Goal: Communication & Community: Answer question/provide support

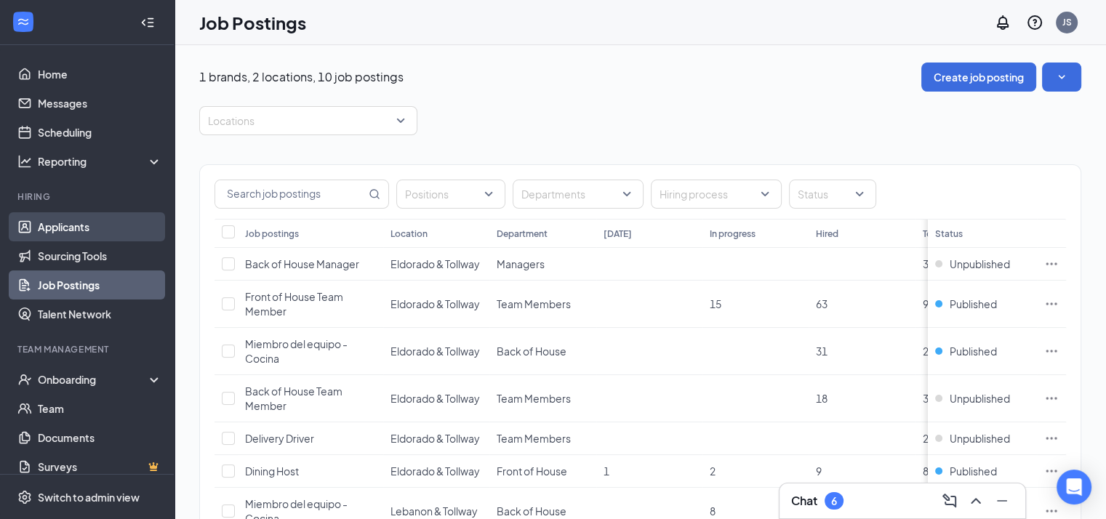
click at [107, 234] on link "Applicants" at bounding box center [100, 226] width 124 height 29
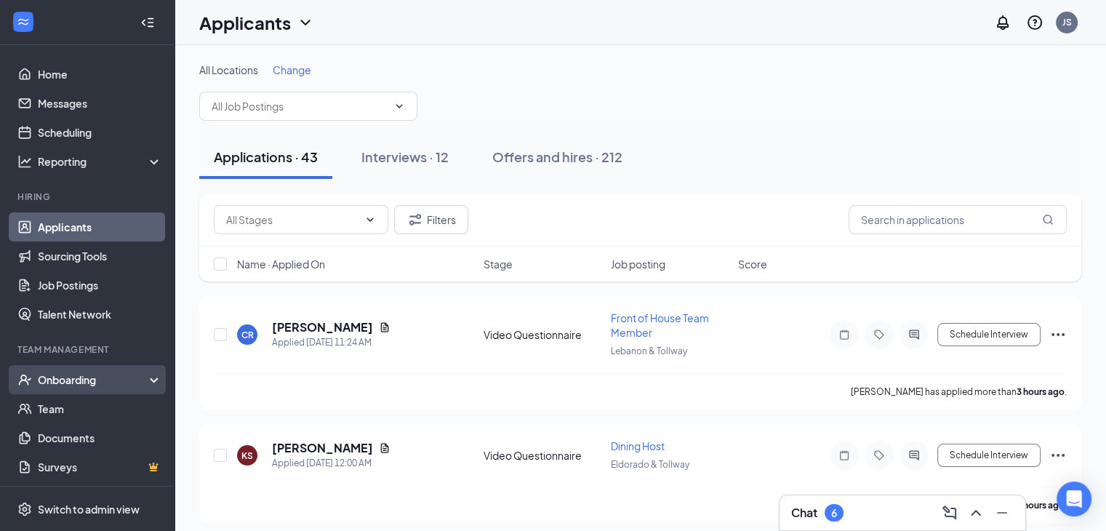
click at [85, 381] on div "Onboarding" at bounding box center [94, 379] width 112 height 15
click at [91, 410] on link "Overview" at bounding box center [100, 408] width 124 height 29
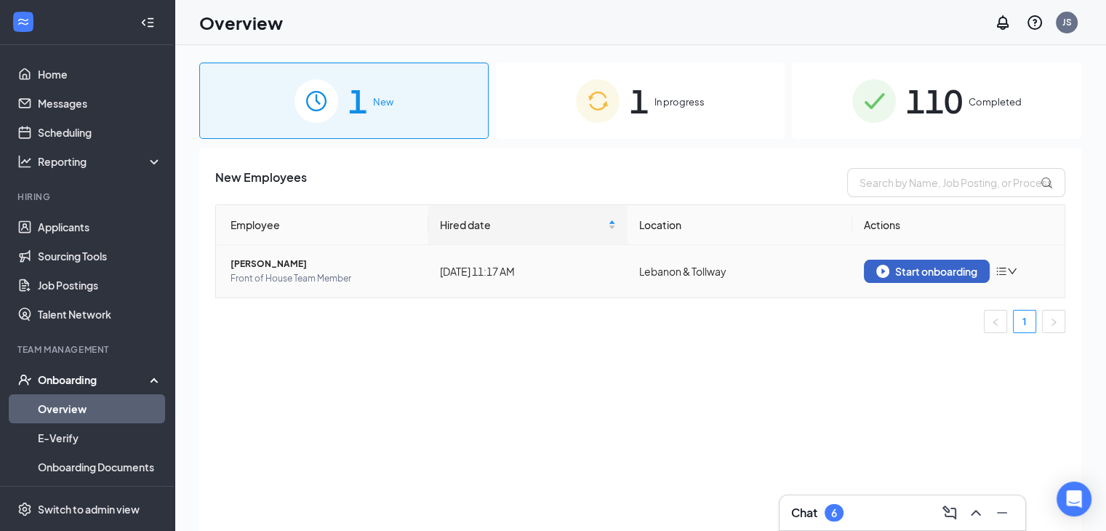
click at [958, 278] on button "Start onboarding" at bounding box center [927, 271] width 126 height 23
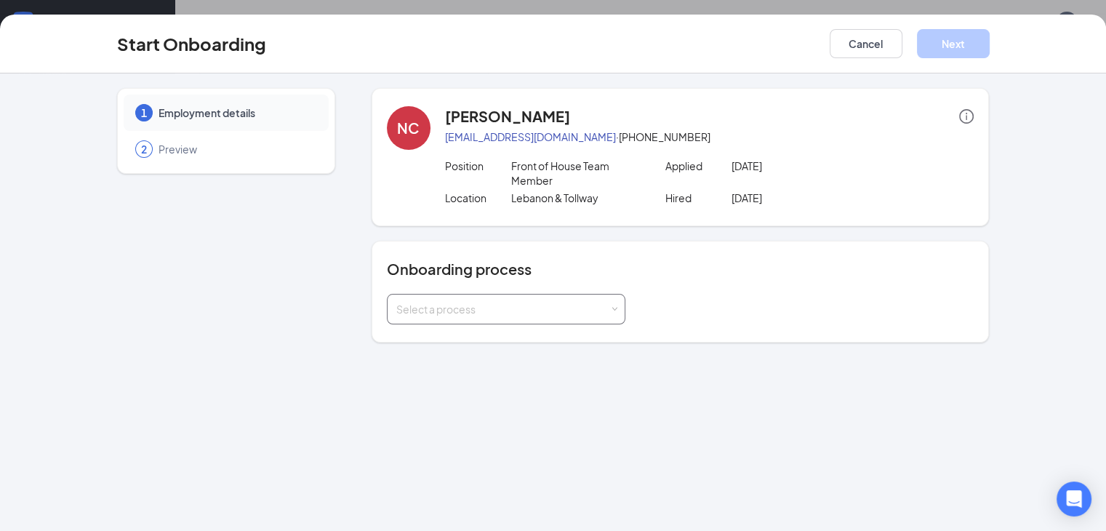
drag, startPoint x: 495, startPoint y: 295, endPoint x: 489, endPoint y: 303, distance: 10.5
click at [494, 302] on div "Select a process" at bounding box center [502, 309] width 213 height 15
click at [465, 330] on li "Onboarding - General" at bounding box center [469, 325] width 239 height 26
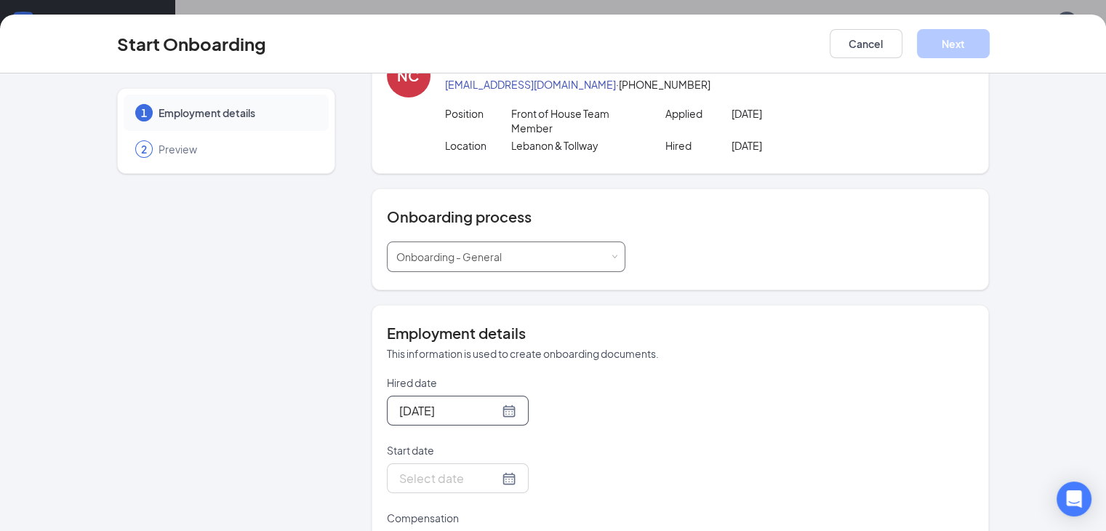
scroll to position [100, 0]
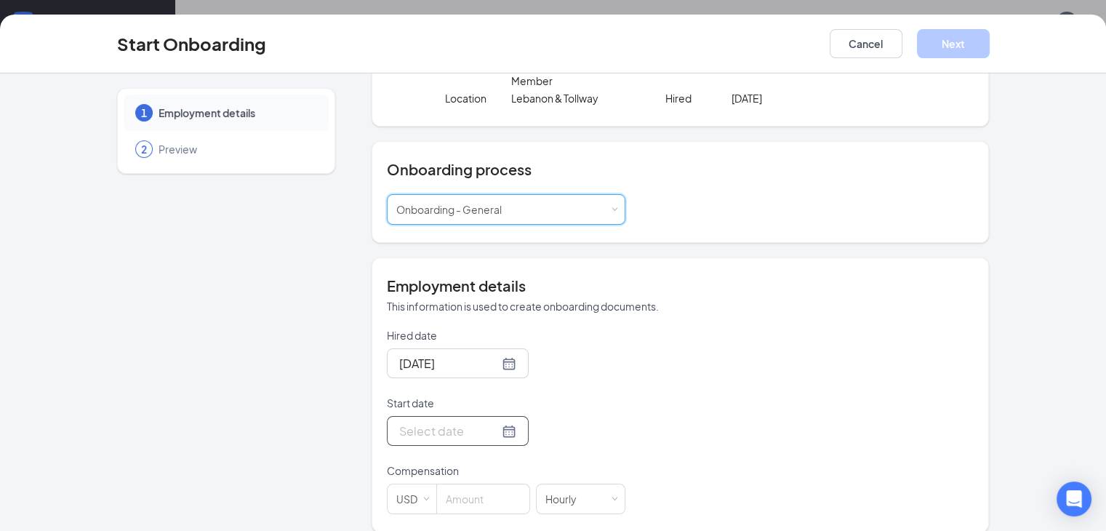
click at [458, 422] on div at bounding box center [457, 431] width 117 height 18
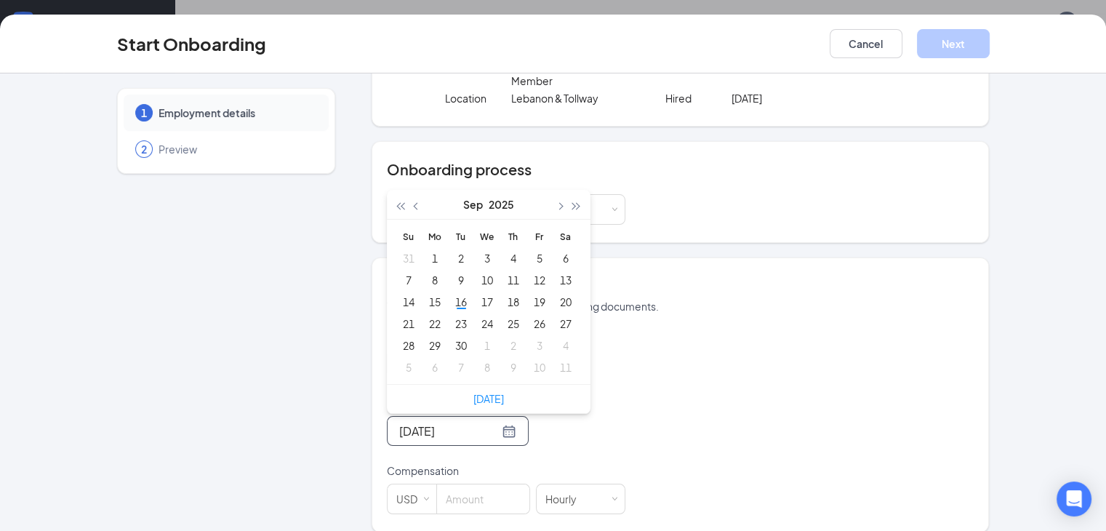
type input "[DATE]"
click at [557, 293] on div "20" at bounding box center [565, 301] width 17 height 17
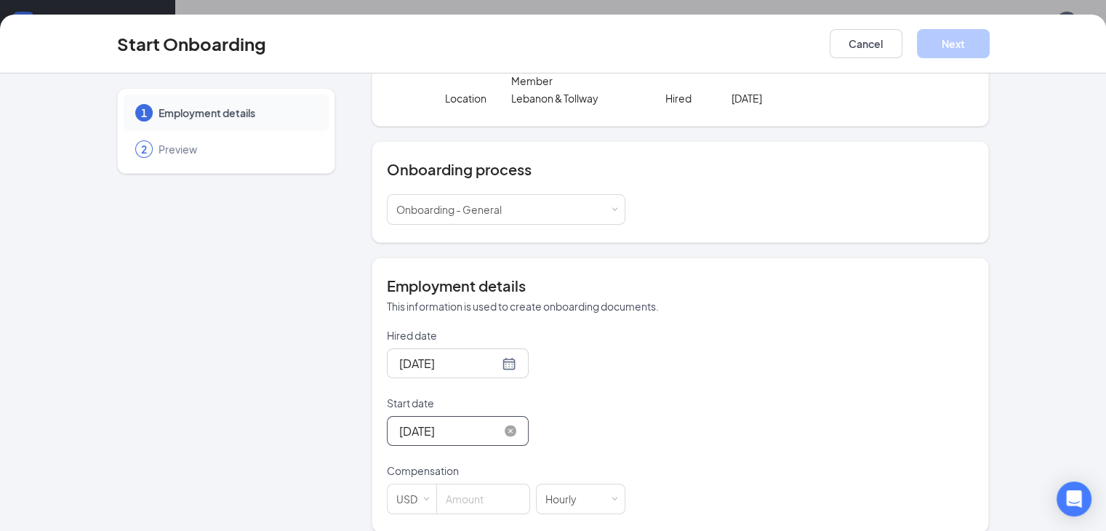
scroll to position [65, 0]
click at [437, 484] on input at bounding box center [483, 498] width 92 height 29
type input "12.5"
click at [617, 456] on div "Hired date [DATE] Start date [DATE] [DATE] Su Mo Tu We Th Fr Sa 31 1 2 3 4 5 6 …" at bounding box center [681, 421] width 588 height 186
click at [990, 48] on button "Next" at bounding box center [953, 43] width 73 height 29
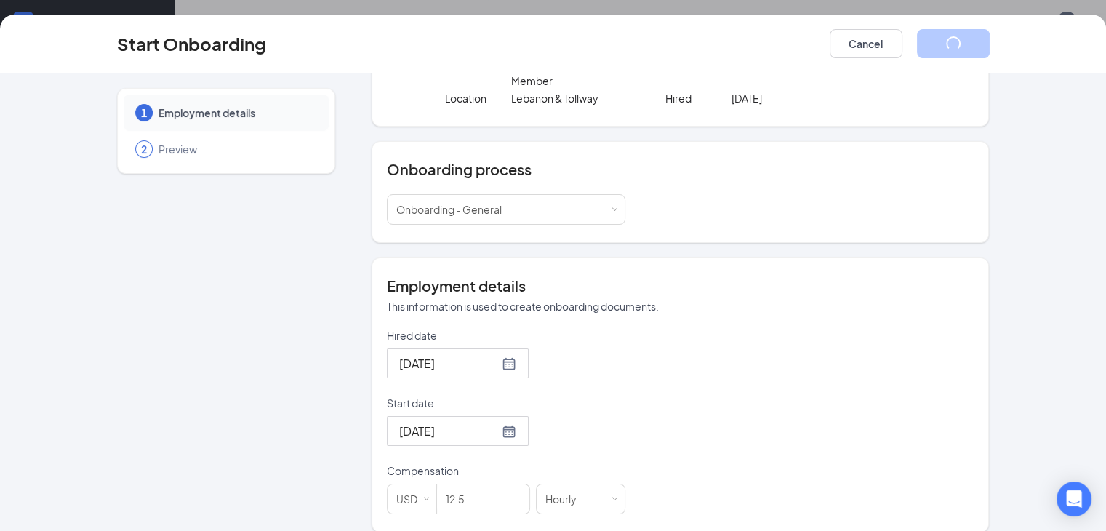
scroll to position [0, 0]
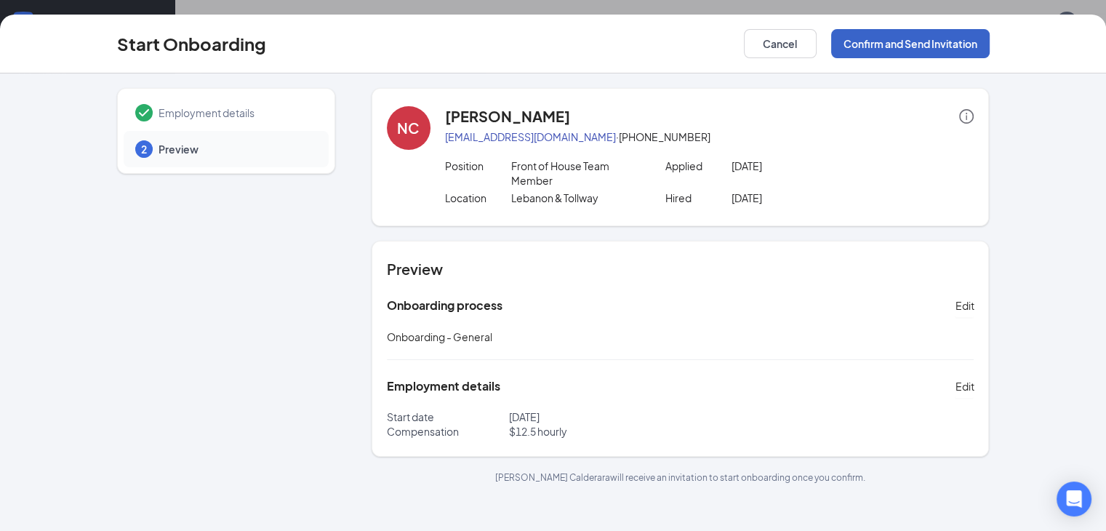
click at [978, 47] on button "Confirm and Send Invitation" at bounding box center [910, 43] width 159 height 29
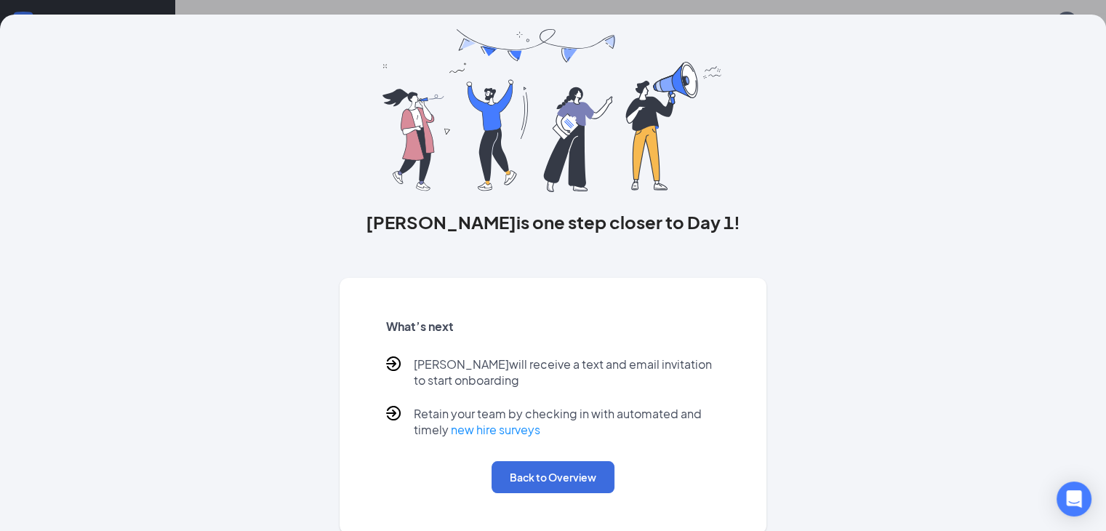
scroll to position [63, 0]
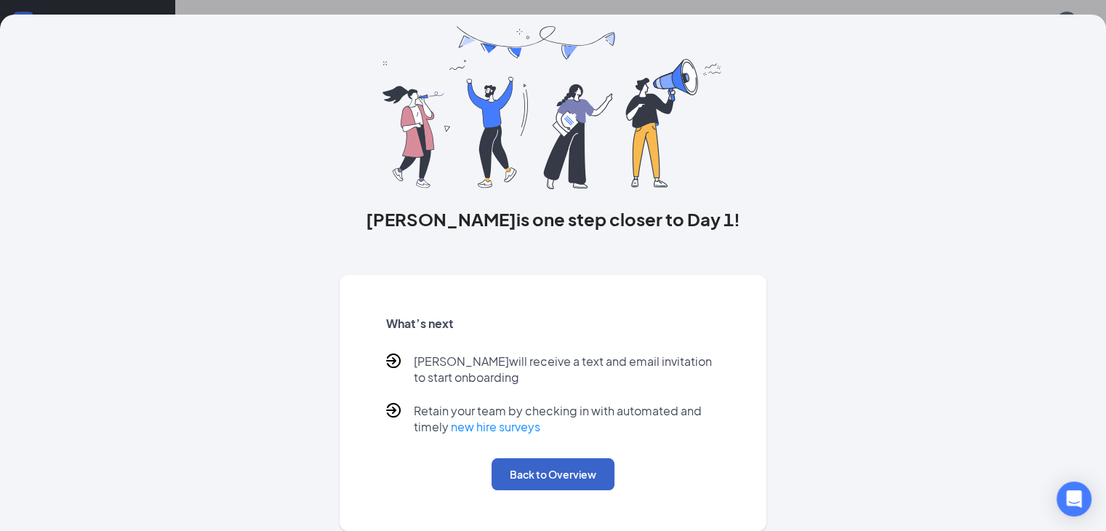
click at [568, 484] on button "Back to Overview" at bounding box center [553, 474] width 123 height 32
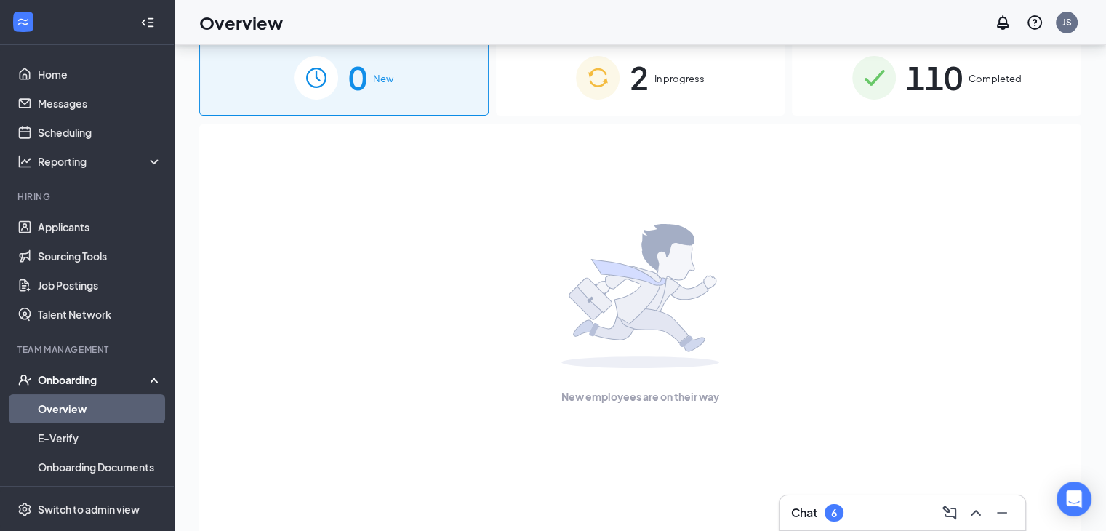
scroll to position [0, 0]
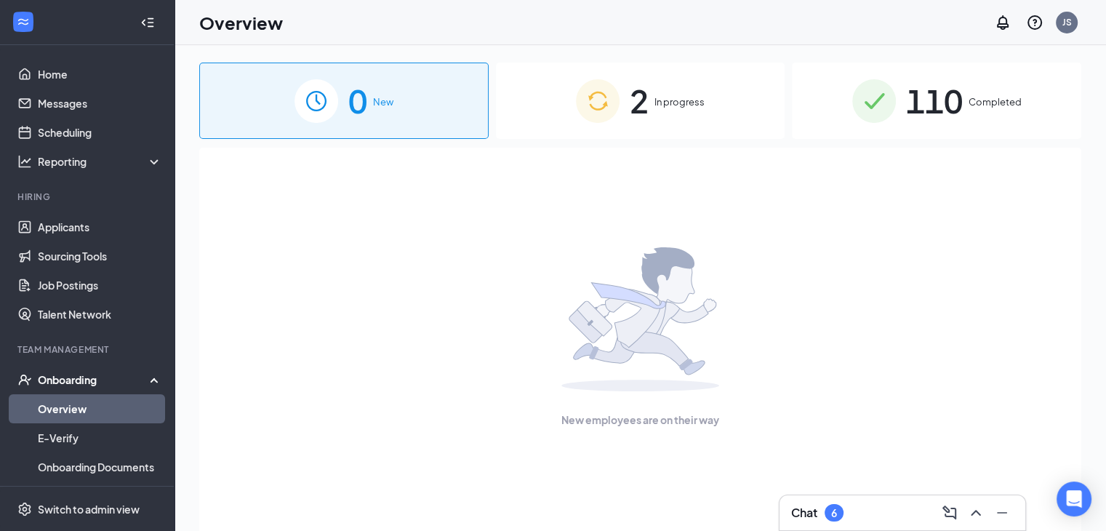
click at [725, 81] on div "2 In progress" at bounding box center [641, 101] width 290 height 76
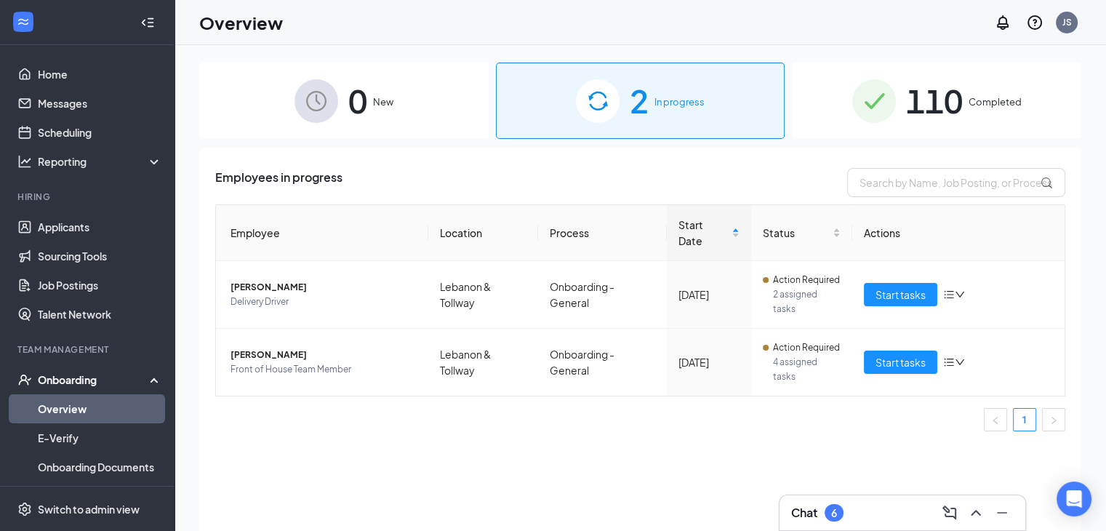
click at [394, 123] on div "0 New" at bounding box center [344, 101] width 290 height 76
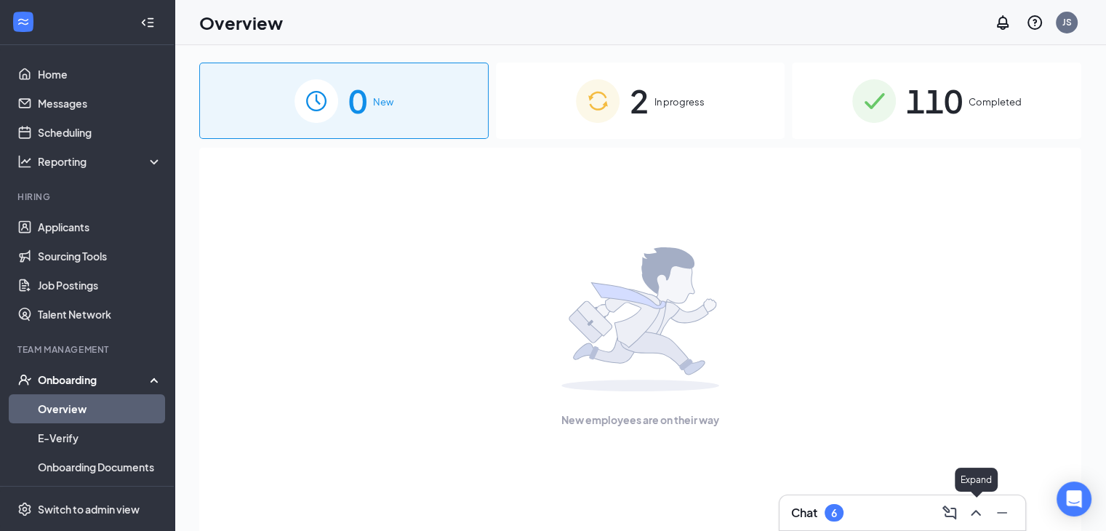
click at [978, 511] on icon "ChevronUp" at bounding box center [975, 513] width 9 height 6
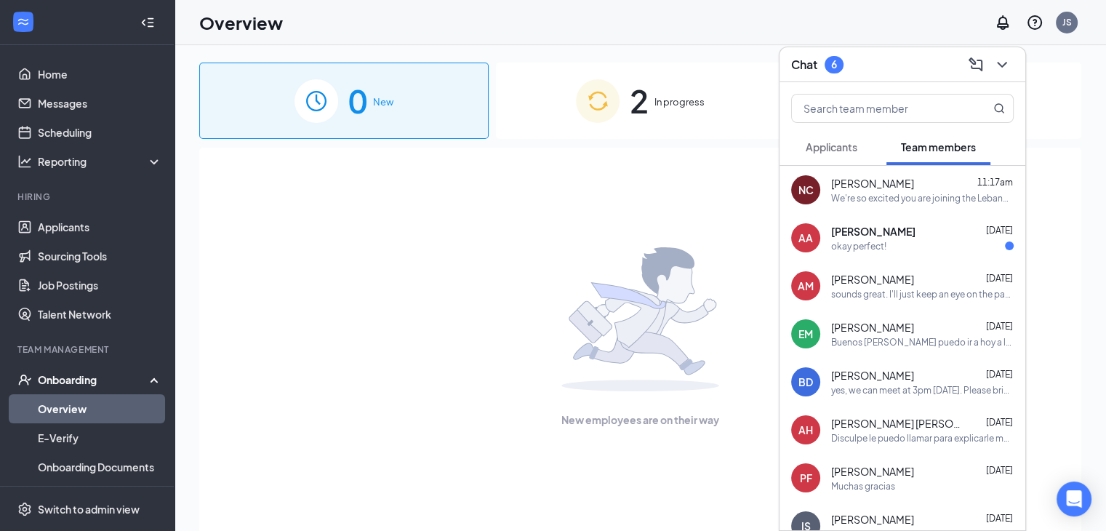
click at [896, 236] on span "[PERSON_NAME]" at bounding box center [873, 231] width 84 height 15
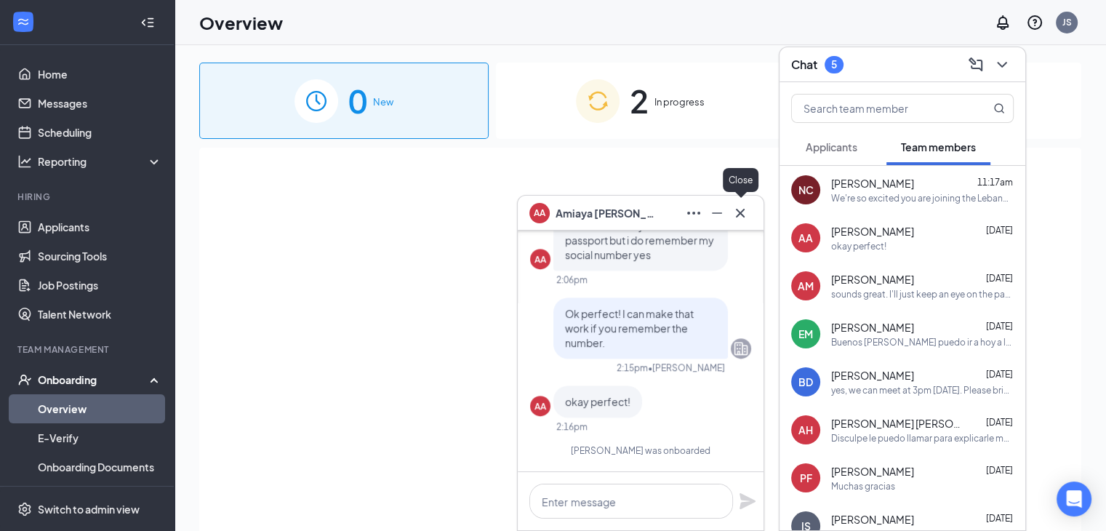
click at [745, 212] on icon "Cross" at bounding box center [740, 212] width 17 height 17
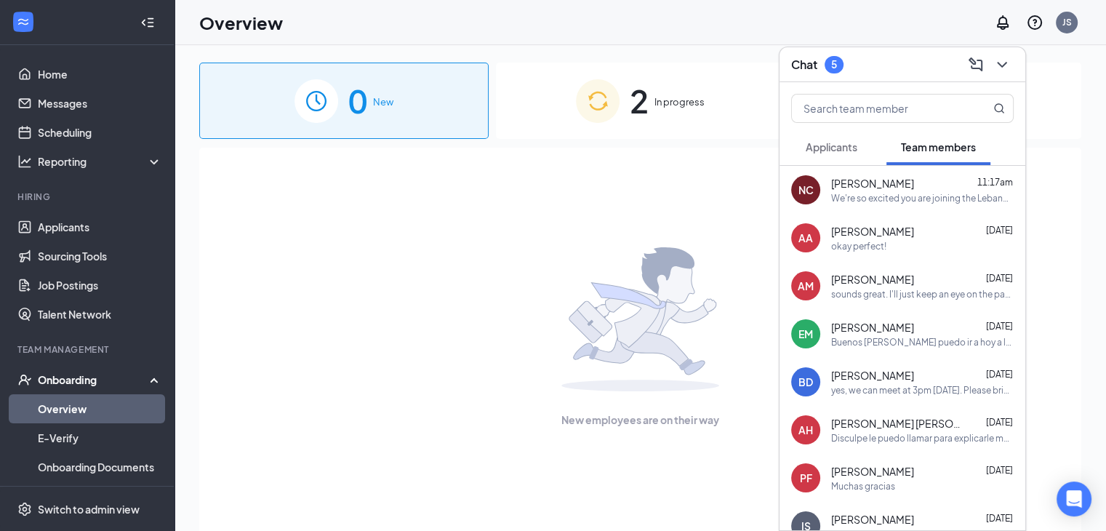
click at [849, 151] on span "Applicants" at bounding box center [832, 146] width 52 height 13
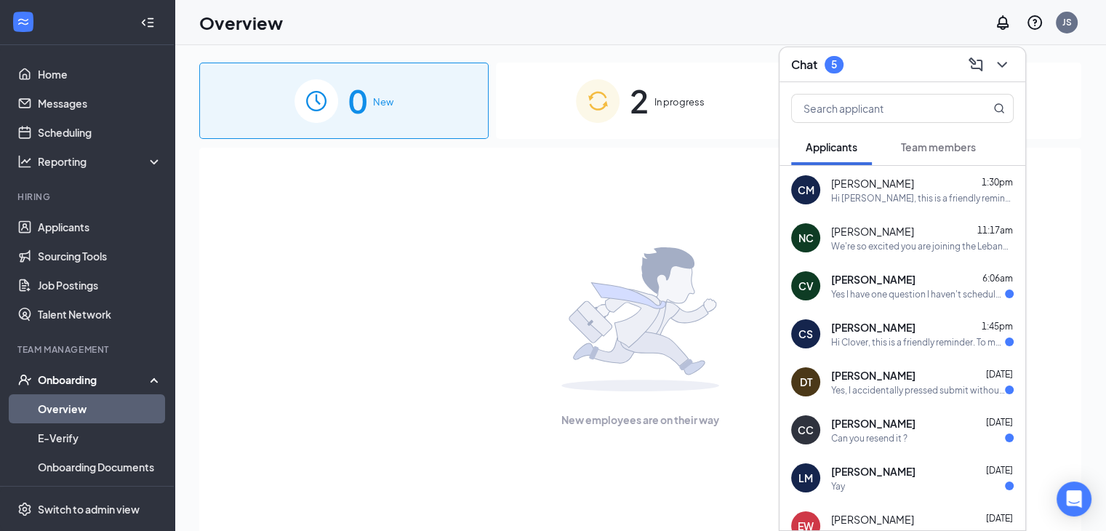
click at [866, 282] on span "[PERSON_NAME]" at bounding box center [873, 279] width 84 height 15
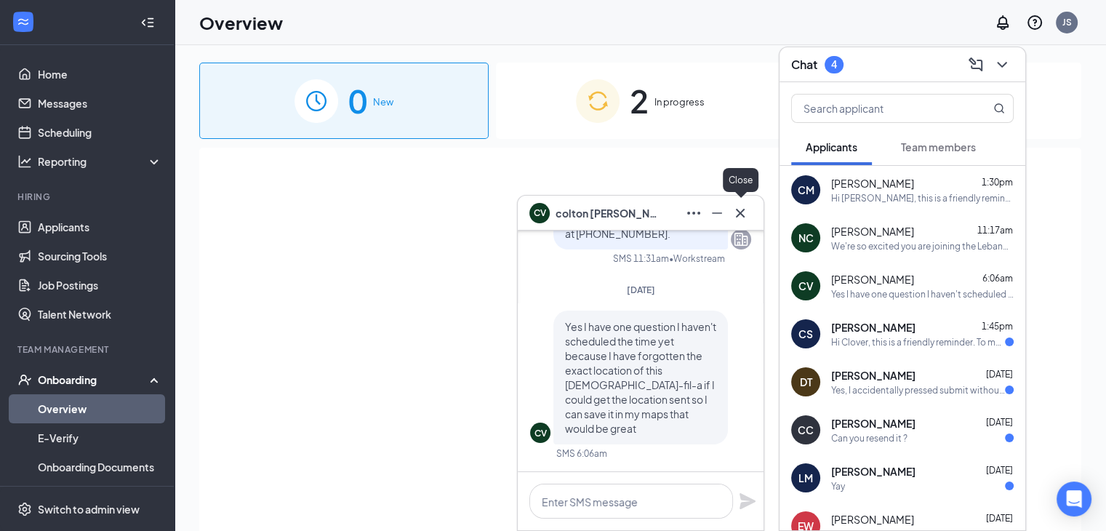
click at [739, 220] on icon "Cross" at bounding box center [740, 212] width 17 height 17
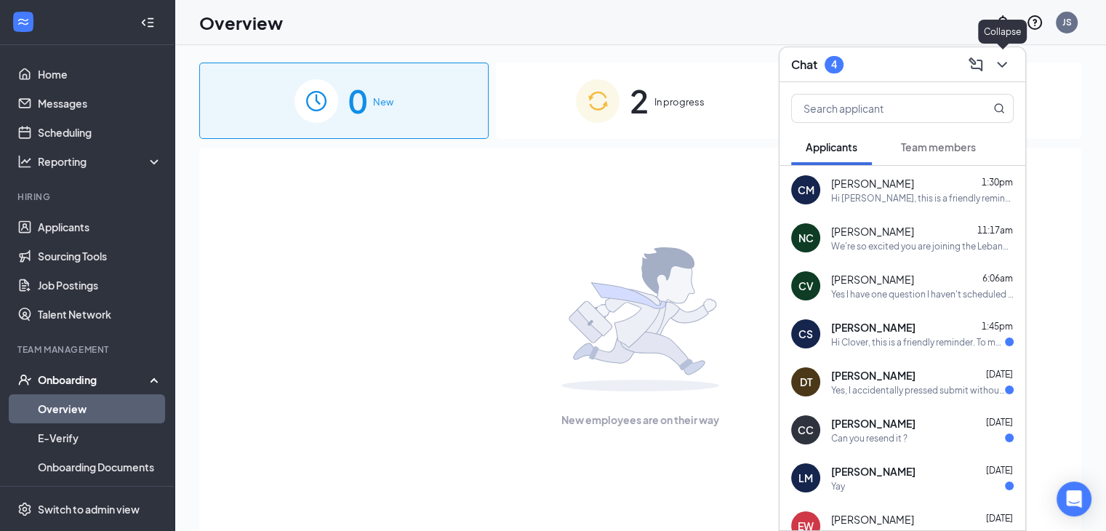
click at [998, 70] on icon "ChevronDown" at bounding box center [1002, 64] width 17 height 17
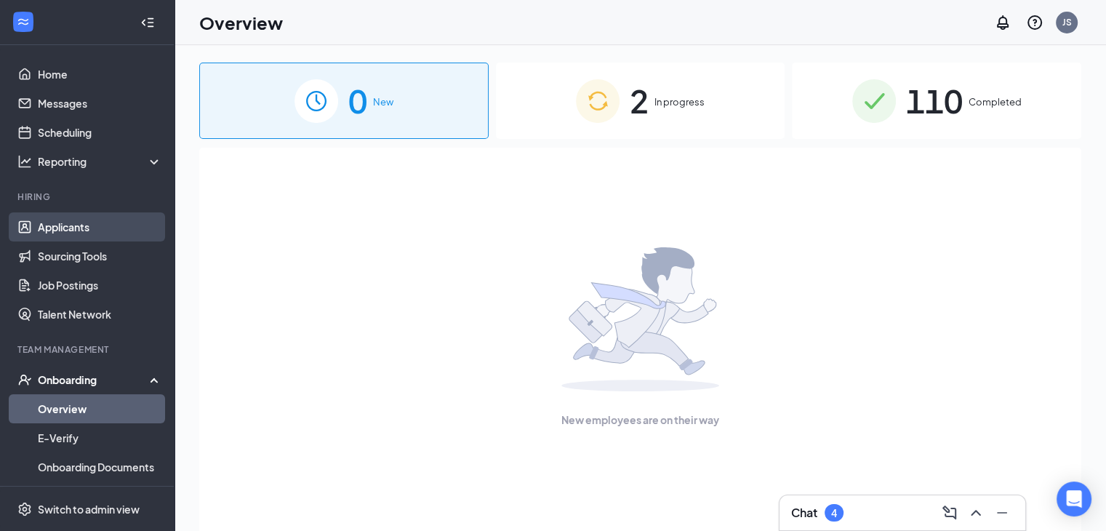
click at [96, 223] on link "Applicants" at bounding box center [100, 226] width 124 height 29
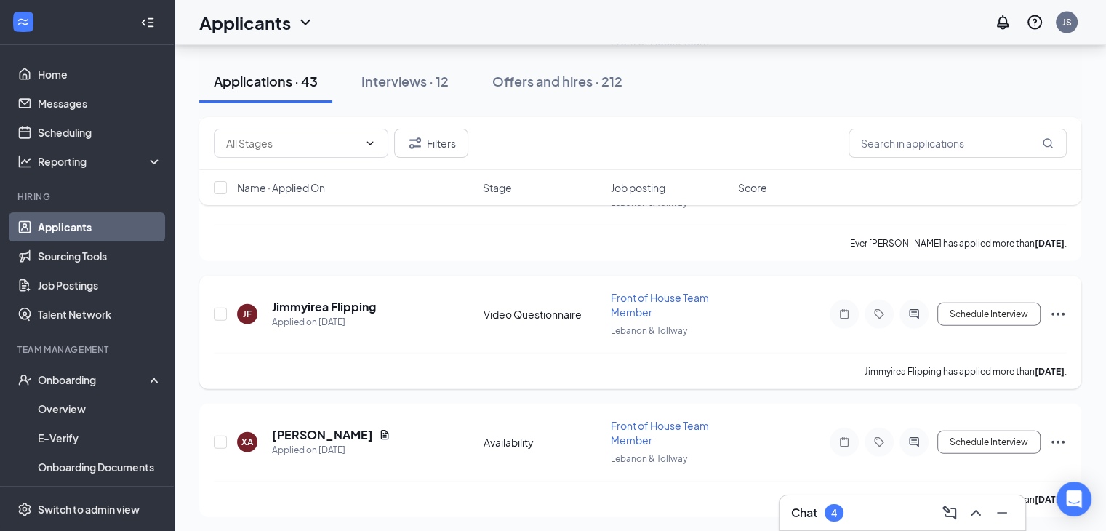
scroll to position [3346, 0]
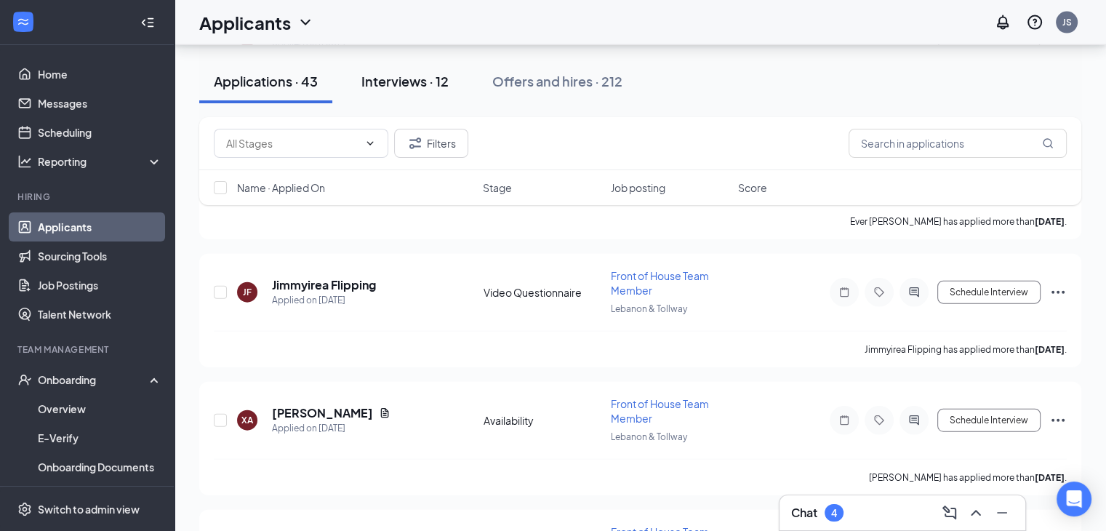
click at [396, 82] on div "Interviews · 12" at bounding box center [405, 81] width 87 height 18
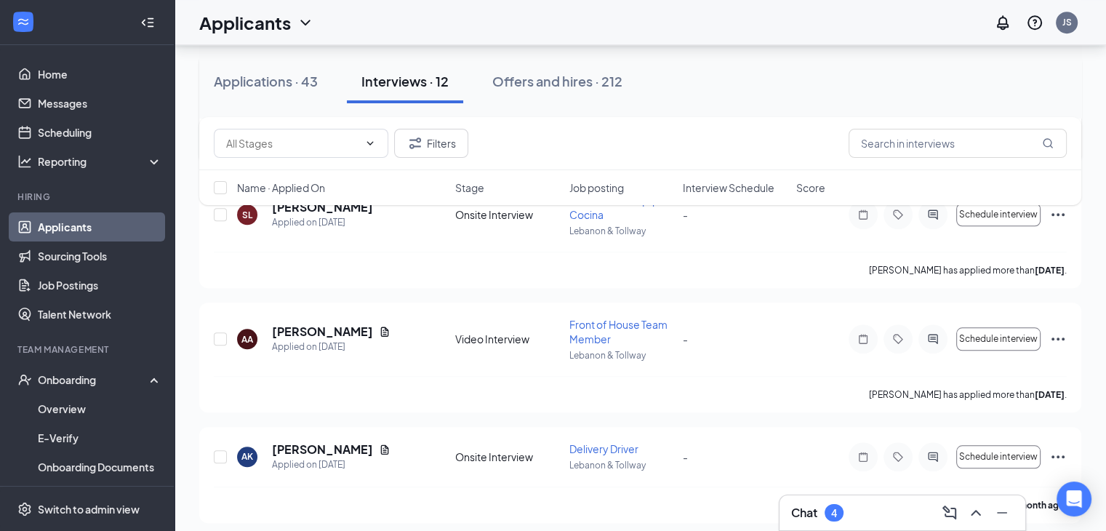
scroll to position [1245, 0]
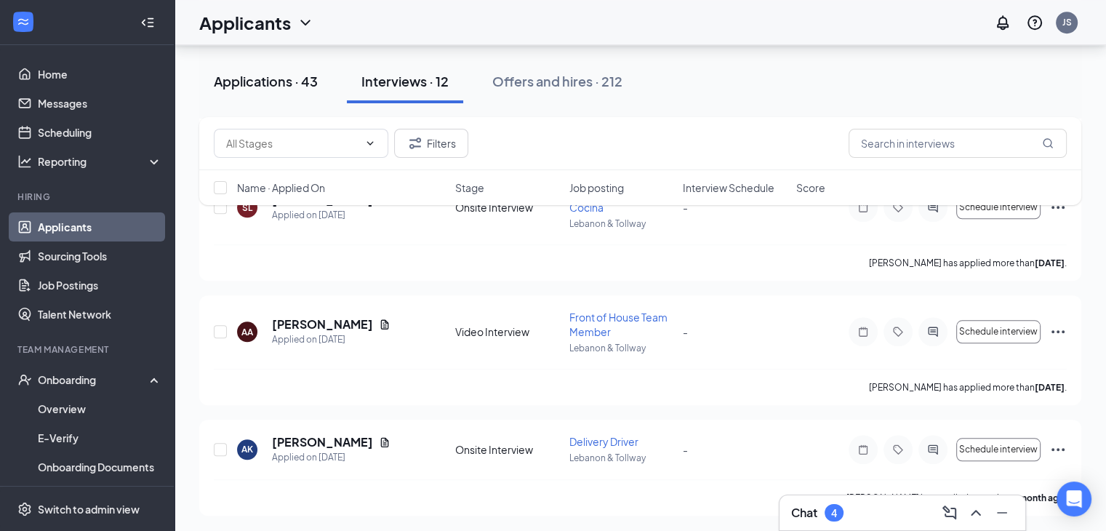
click at [298, 85] on div "Applications · 43" at bounding box center [266, 81] width 104 height 18
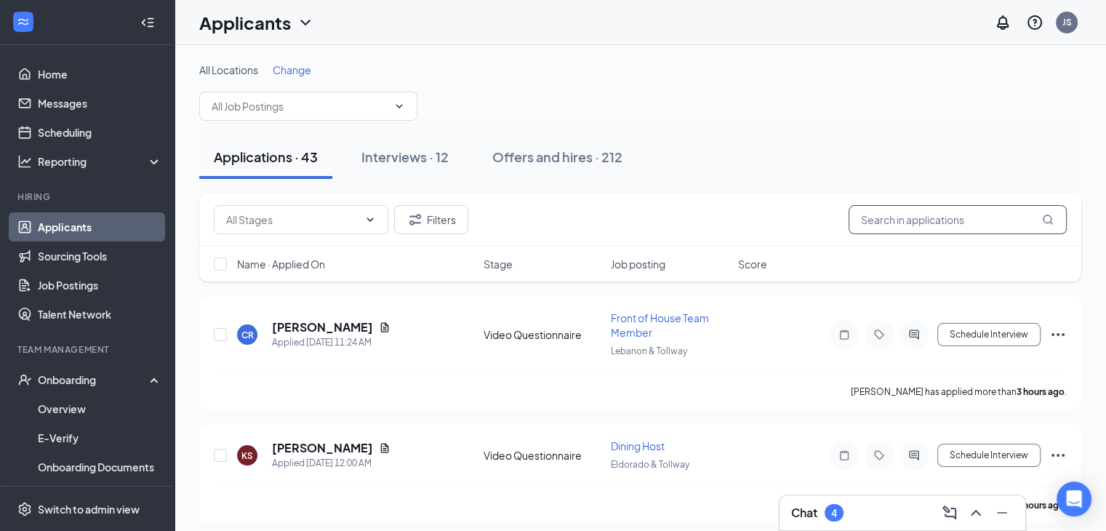
click at [957, 223] on input "text" at bounding box center [958, 219] width 218 height 29
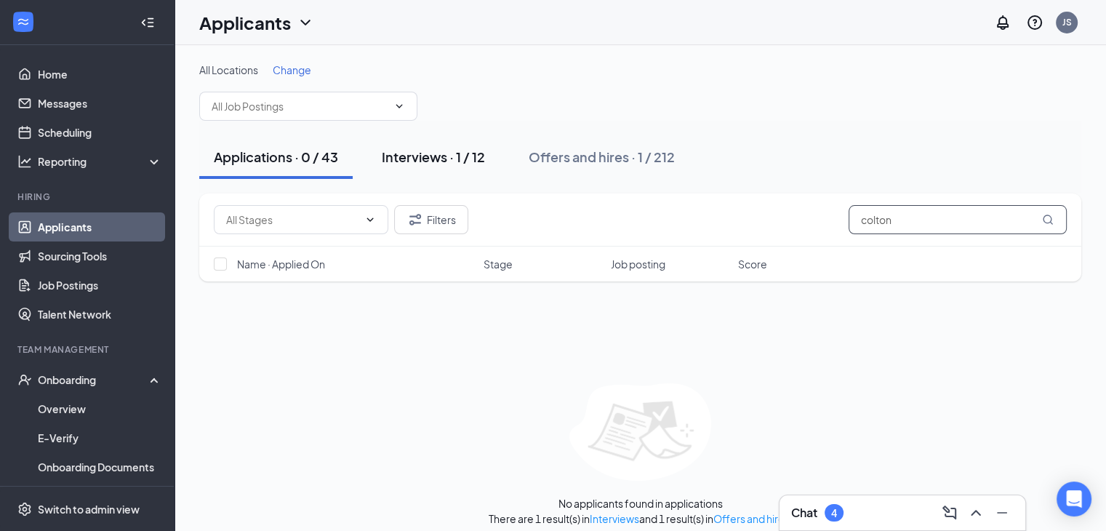
type input "colton"
click at [412, 170] on button "Interviews · 1 / 12" at bounding box center [433, 157] width 132 height 44
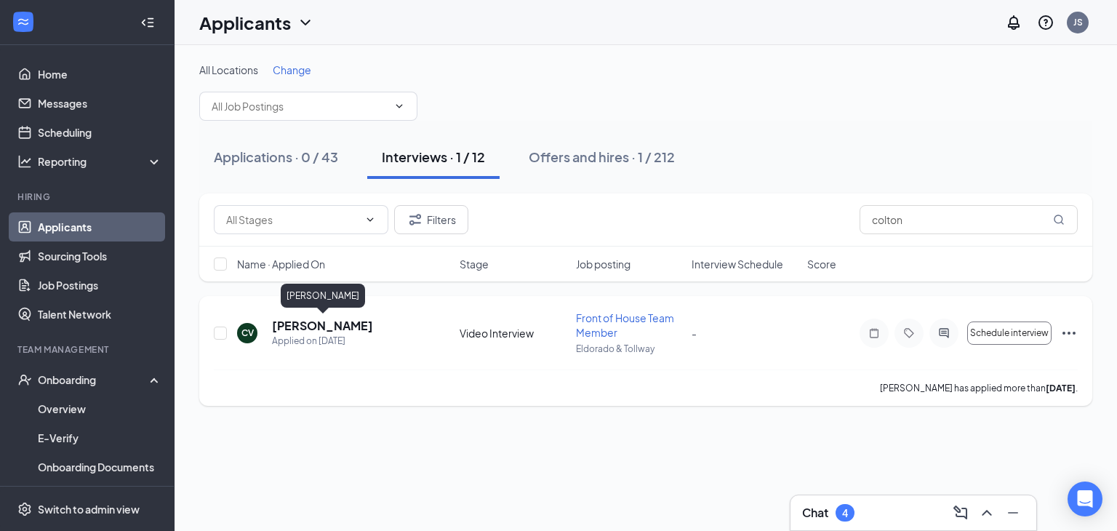
click at [336, 324] on h5 "[PERSON_NAME]" at bounding box center [322, 326] width 101 height 16
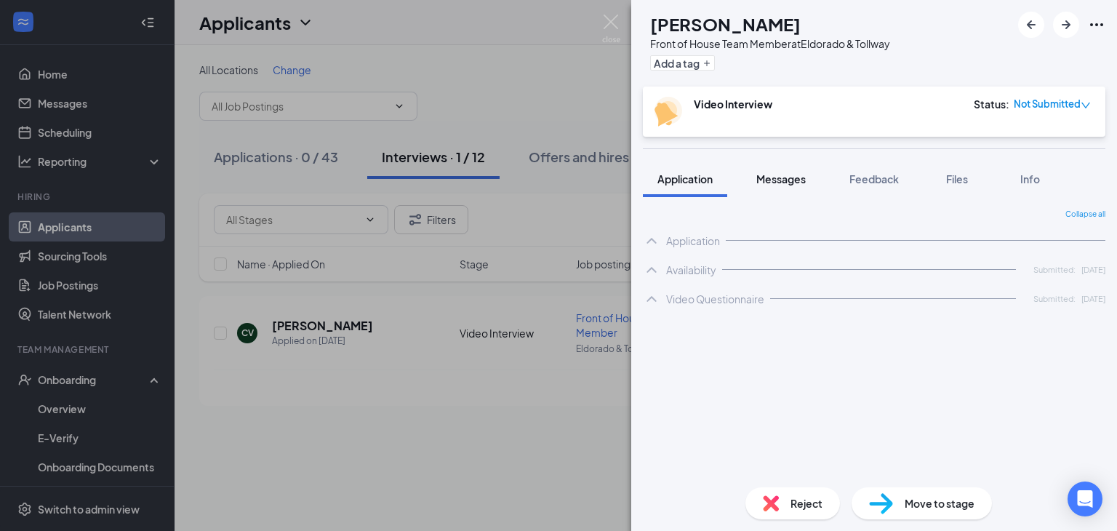
click at [804, 176] on span "Messages" at bounding box center [781, 178] width 49 height 13
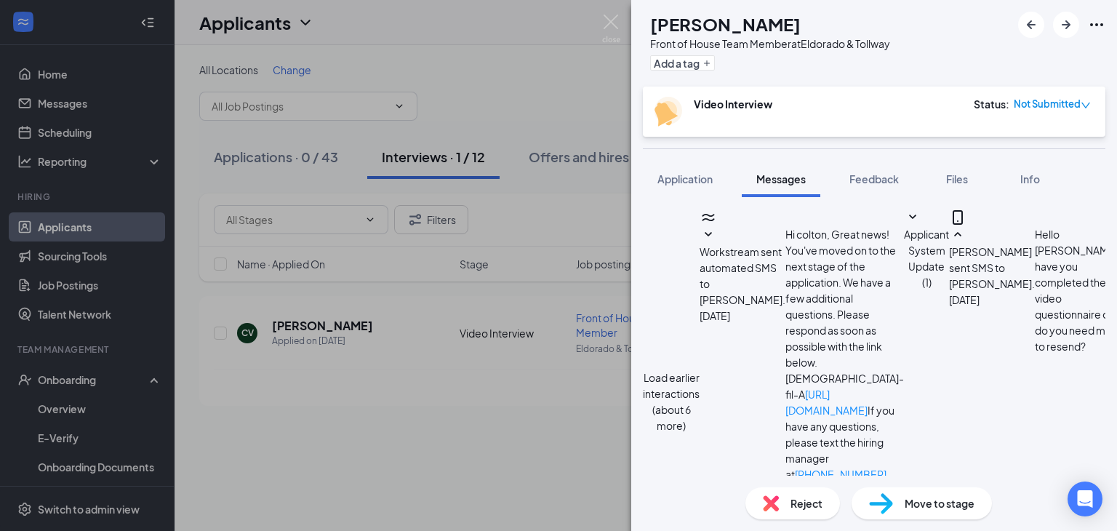
scroll to position [736, 0]
type textarea "The video interview will be a link sent to complete online. If you progress to …"
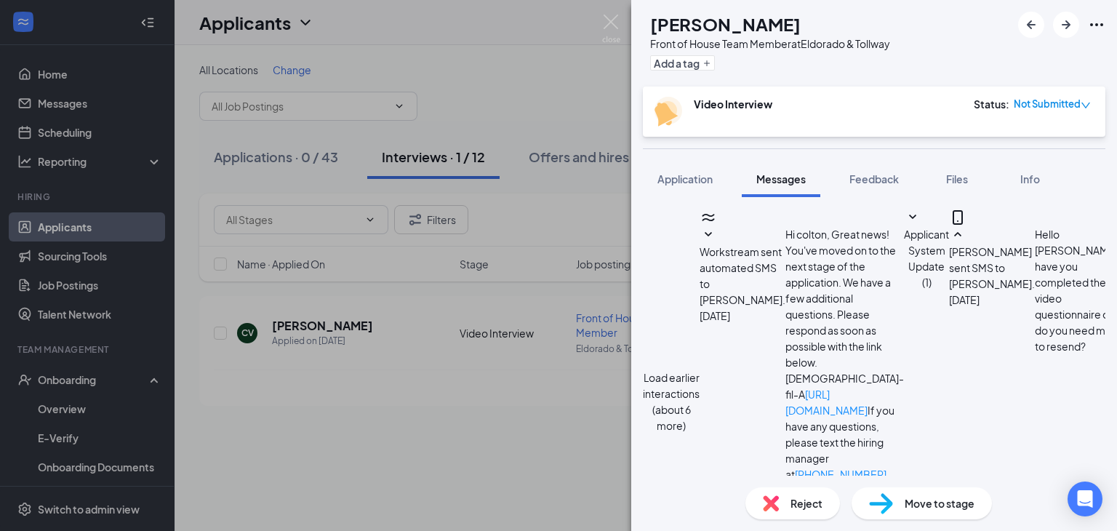
scroll to position [873, 0]
click at [608, 25] on img at bounding box center [611, 29] width 18 height 28
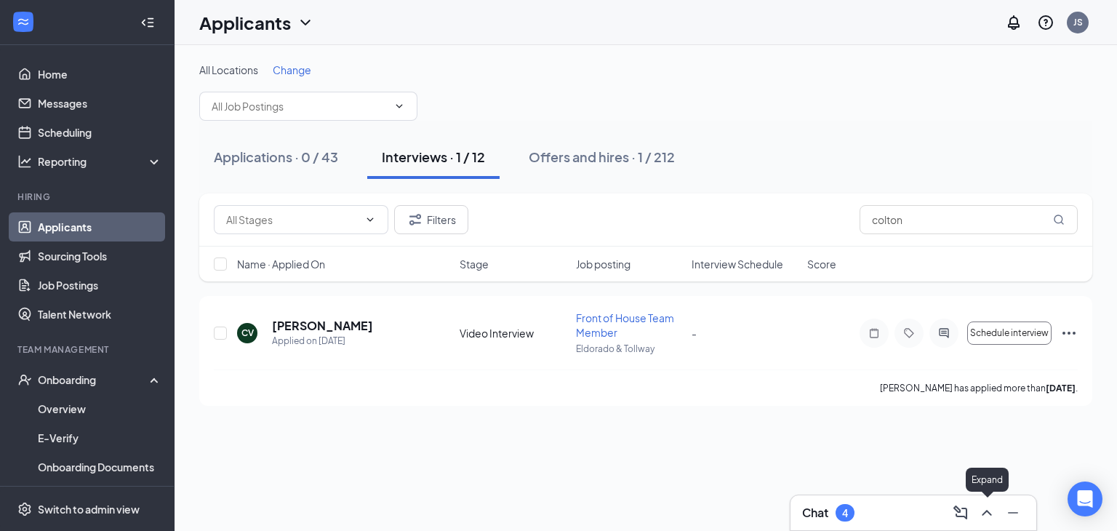
click at [994, 514] on icon "ChevronUp" at bounding box center [986, 512] width 17 height 17
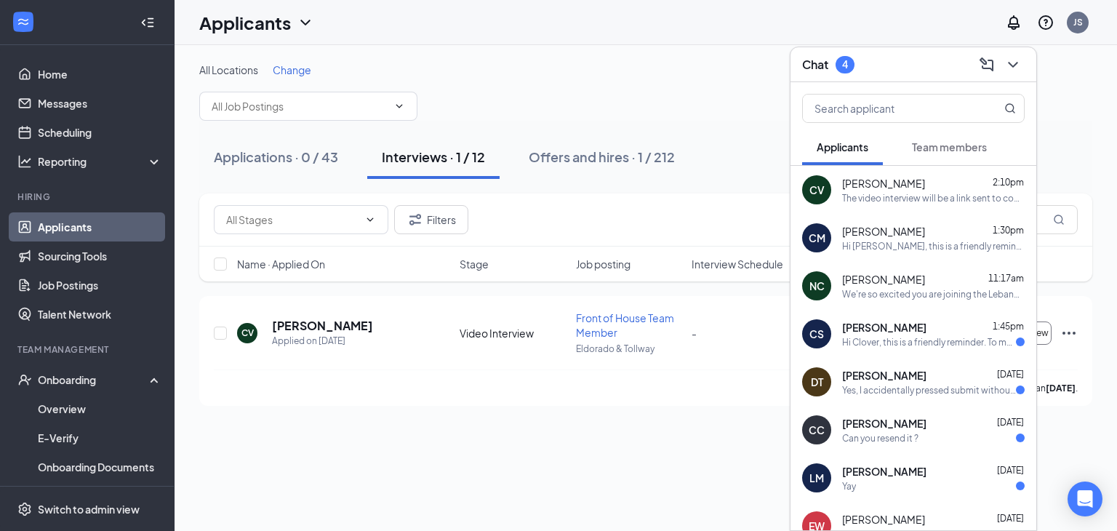
click at [910, 341] on div "Hi Clover, this is a friendly reminder. To move forward with your application f…" at bounding box center [929, 342] width 174 height 12
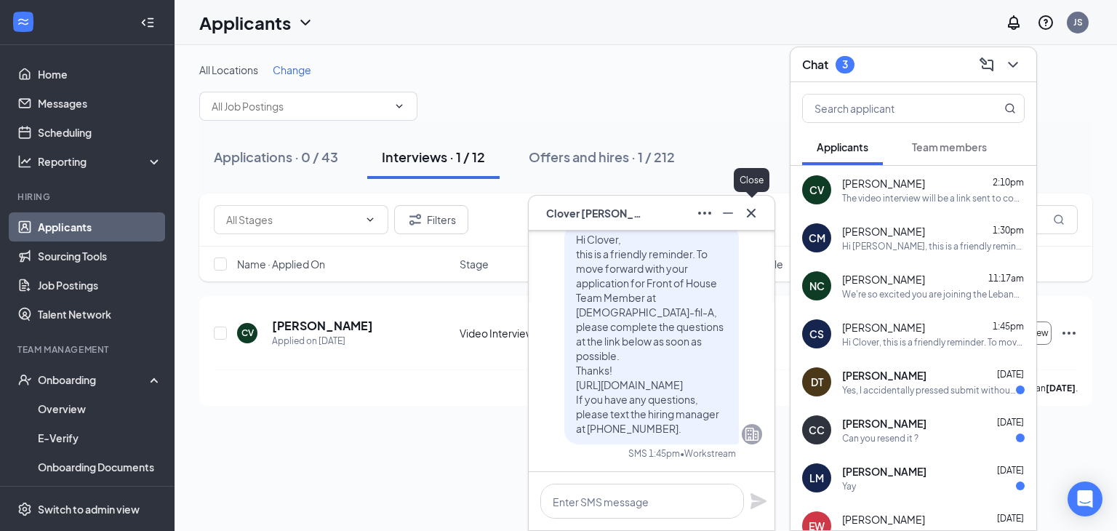
click at [748, 217] on icon "Cross" at bounding box center [751, 212] width 17 height 17
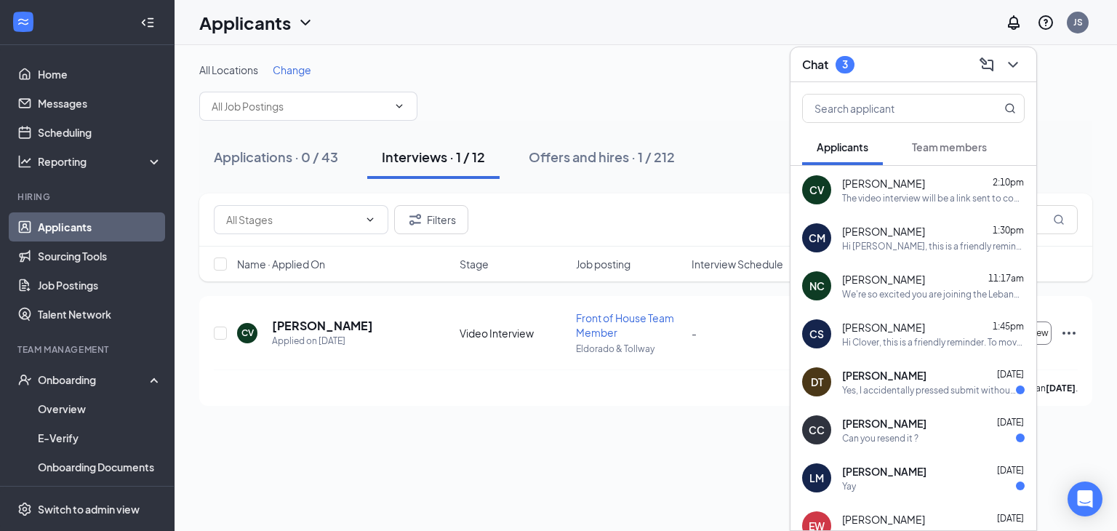
click at [904, 384] on div "Yes, I accidentally pressed submit without doing the questionnaire." at bounding box center [929, 390] width 174 height 12
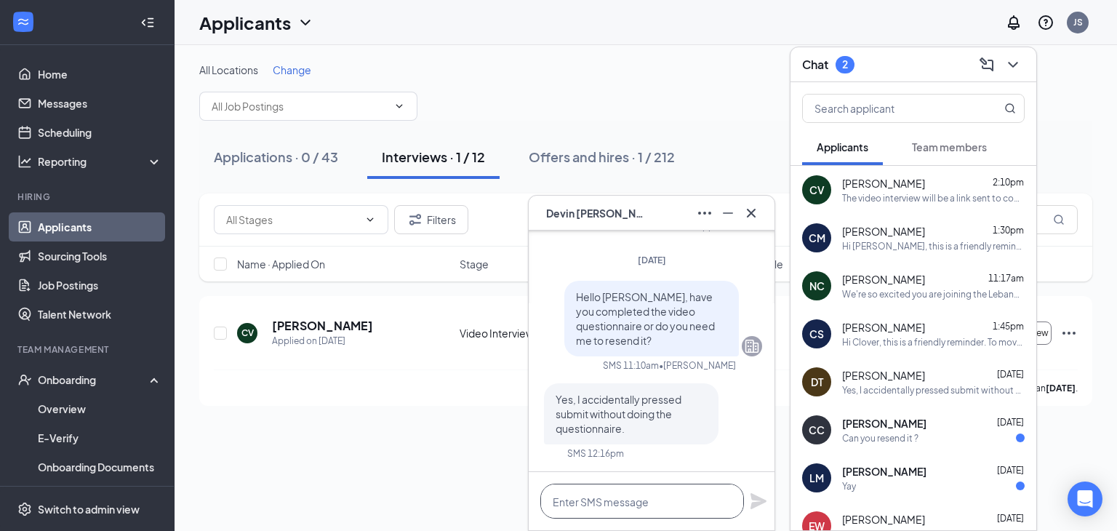
click at [637, 499] on textarea at bounding box center [643, 501] width 204 height 35
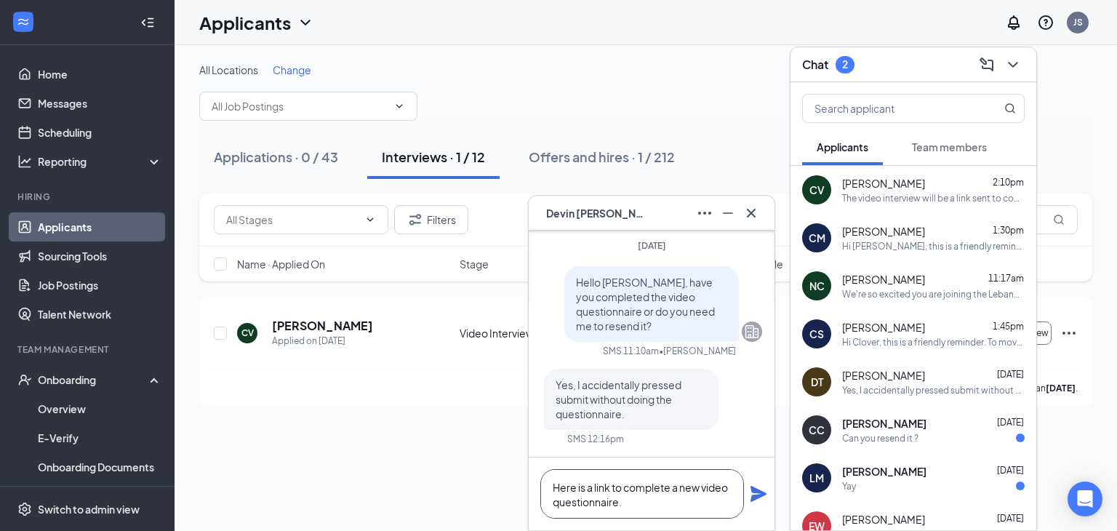
paste textarea "[URL][DOMAIN_NAME]"
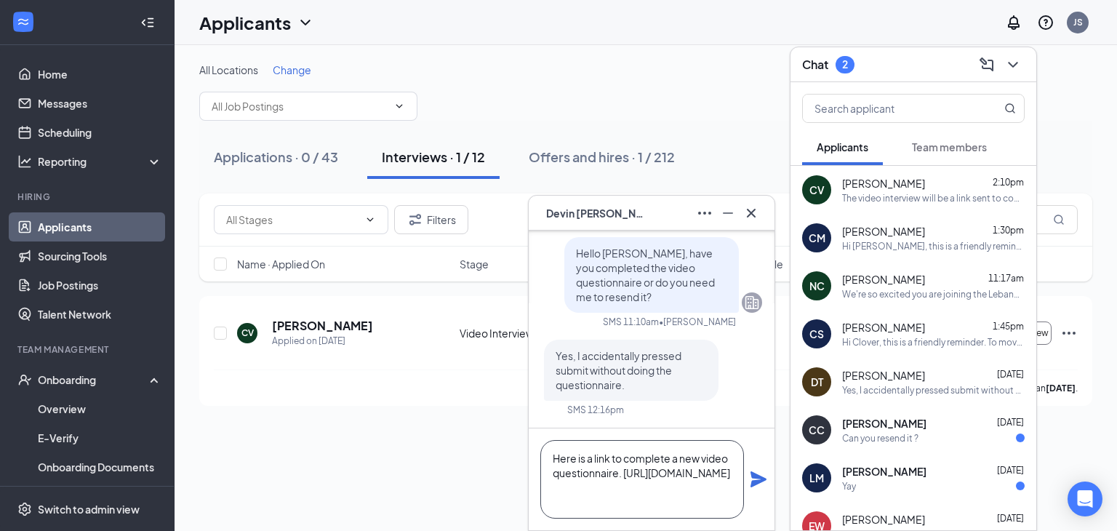
type textarea "Here is a link to complete a new video questionnaire. [URL][DOMAIN_NAME]"
click at [759, 478] on icon "Plane" at bounding box center [759, 479] width 16 height 16
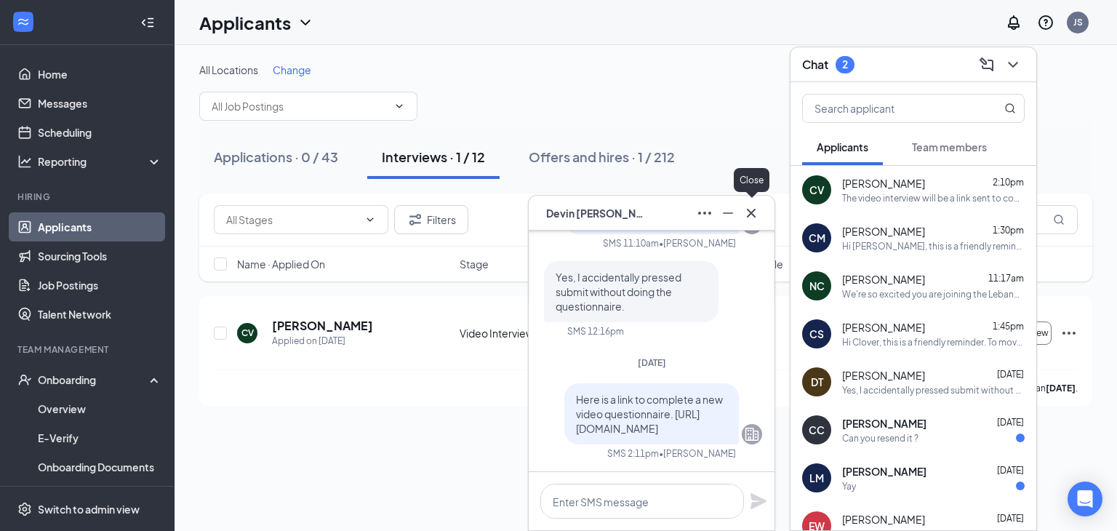
click at [755, 217] on icon "Cross" at bounding box center [751, 212] width 17 height 17
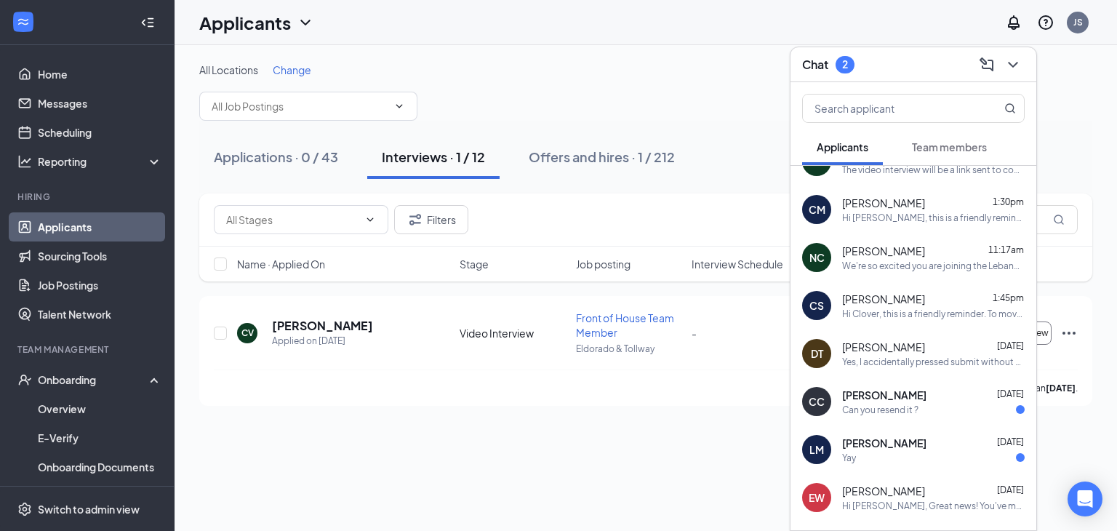
scroll to position [73, 0]
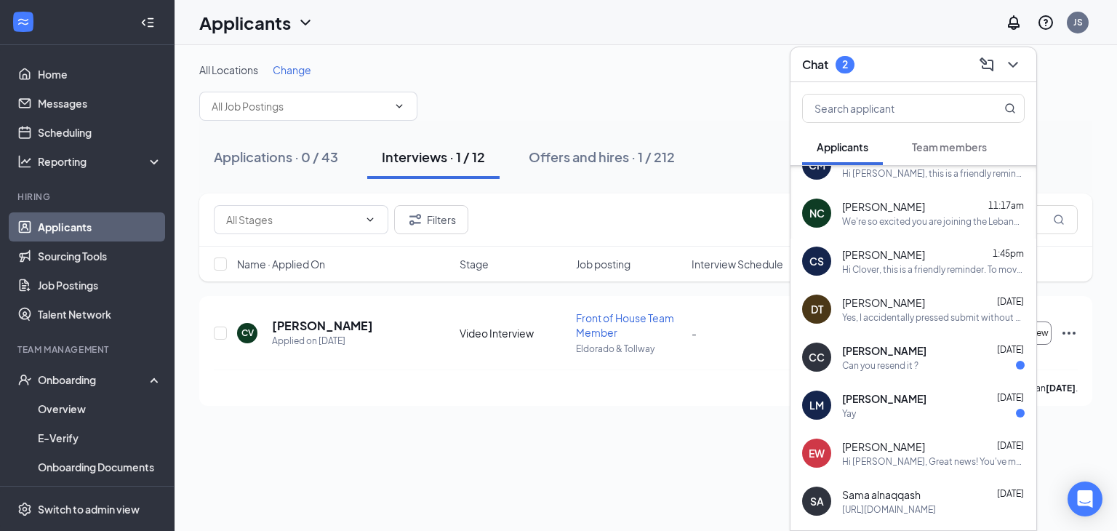
click at [925, 356] on div "[PERSON_NAME] [DATE]" at bounding box center [933, 350] width 183 height 15
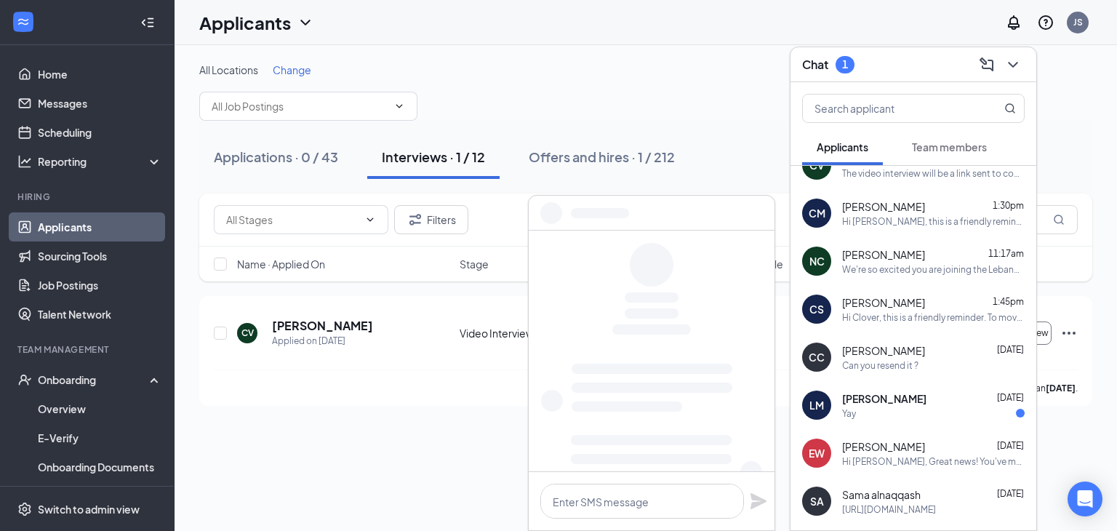
scroll to position [0, 0]
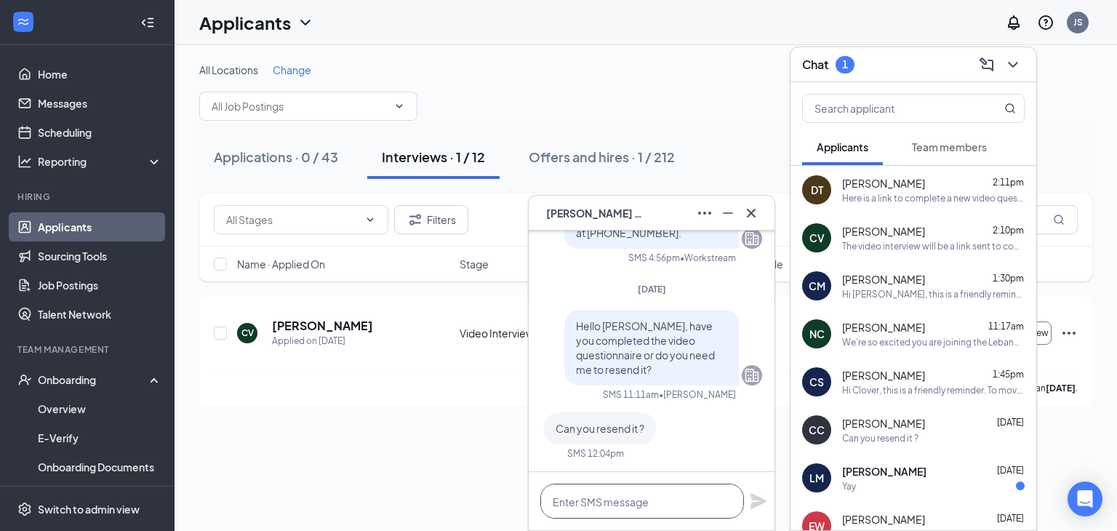
drag, startPoint x: 660, startPoint y: 500, endPoint x: 620, endPoint y: 505, distance: 40.3
click at [620, 506] on textarea at bounding box center [643, 501] width 204 height 35
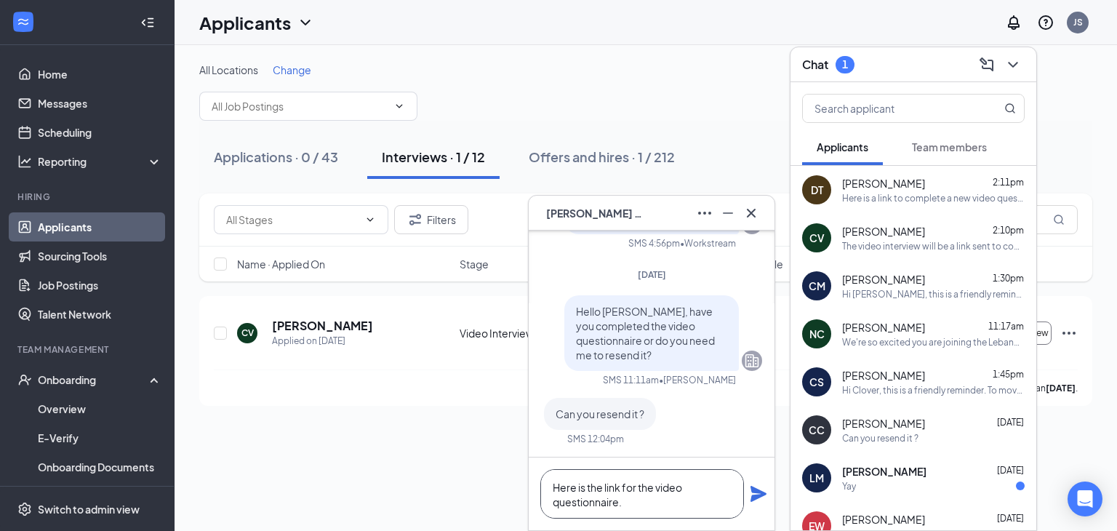
paste textarea "[URL][DOMAIN_NAME]"
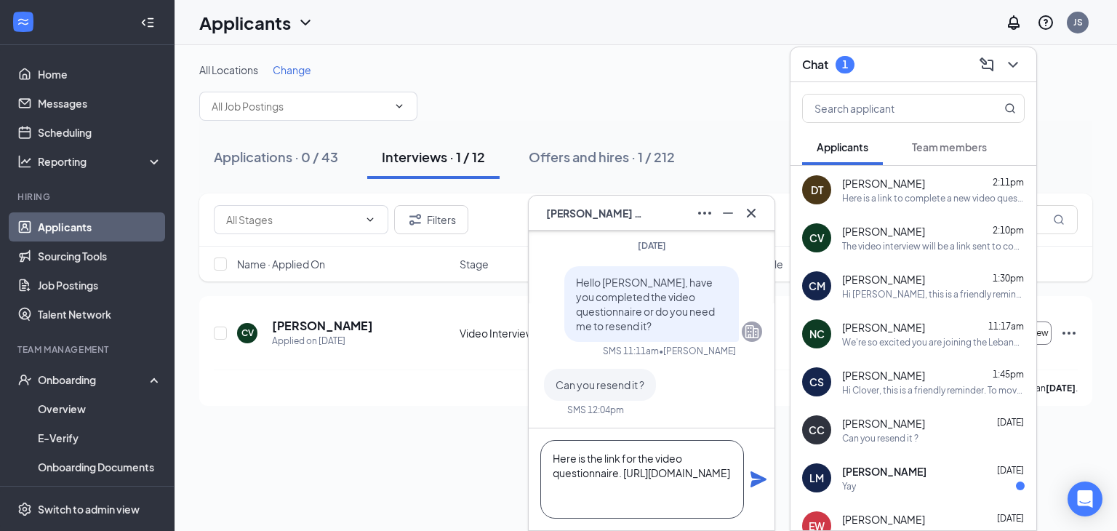
type textarea "Here is the link for the video questionnaire. [URL][DOMAIN_NAME]"
click at [757, 477] on icon "Plane" at bounding box center [759, 479] width 16 height 16
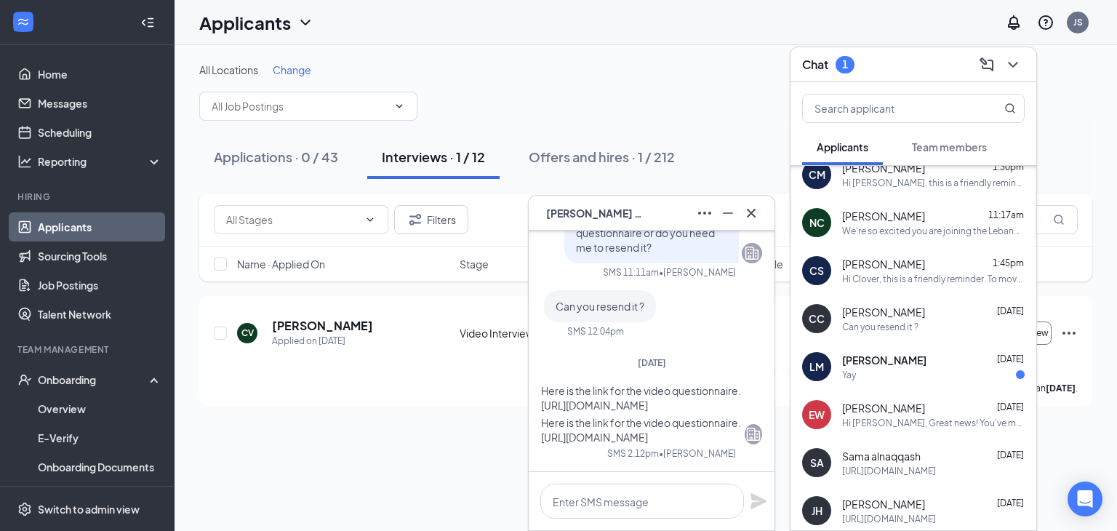
scroll to position [145, 0]
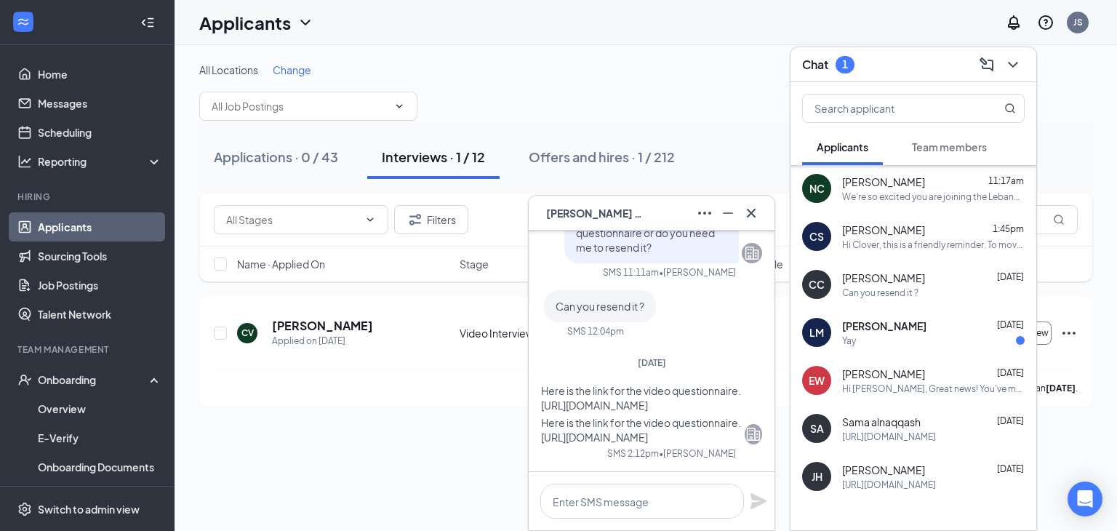
click at [898, 324] on span "[PERSON_NAME]" at bounding box center [884, 326] width 84 height 15
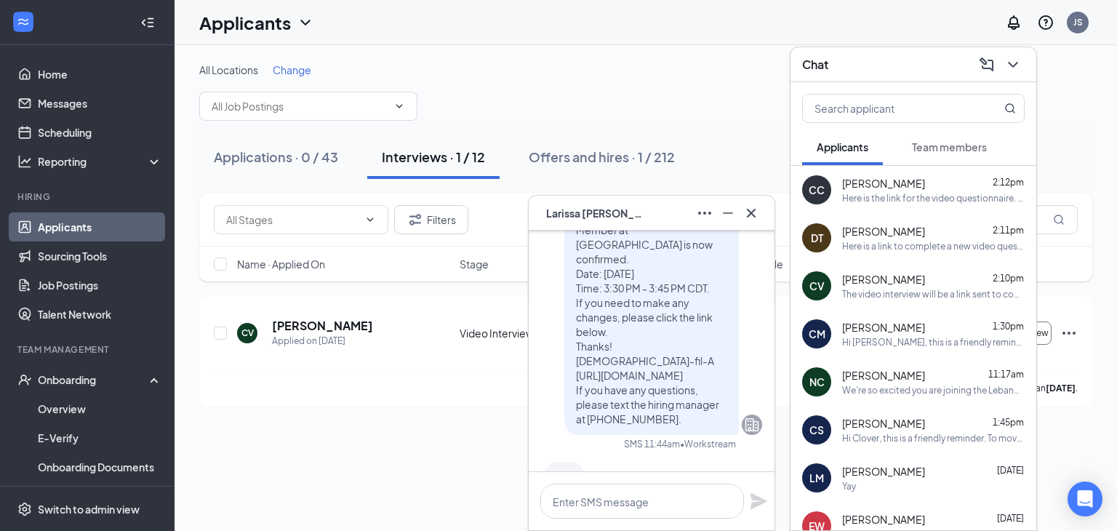
scroll to position [0, 0]
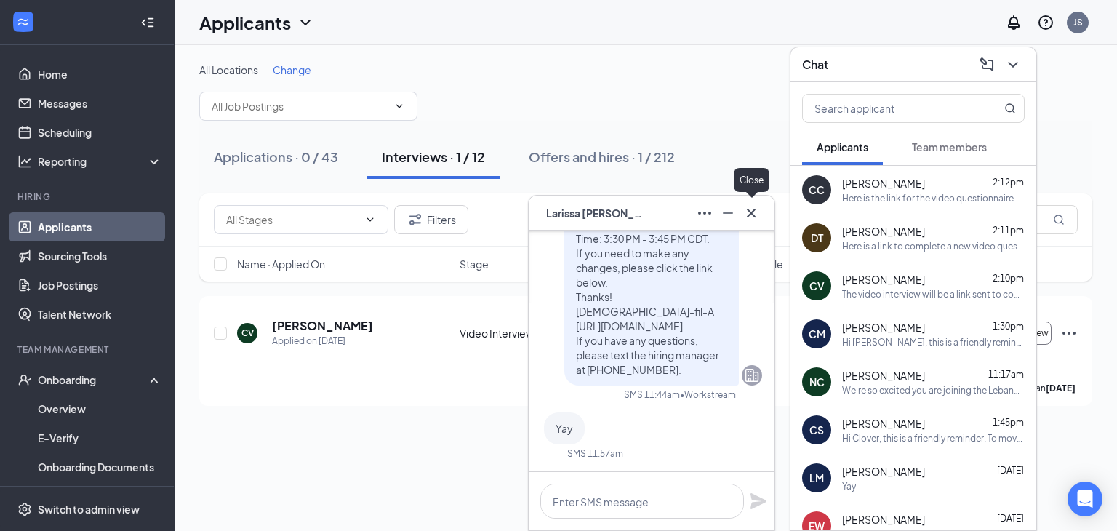
click at [759, 215] on icon "Cross" at bounding box center [751, 212] width 17 height 17
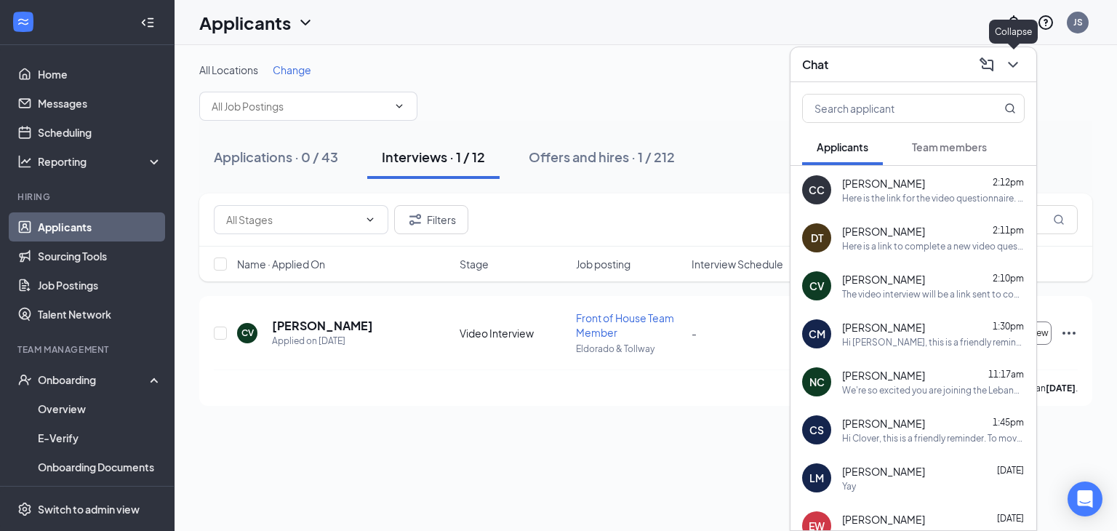
click at [1013, 62] on icon "ChevronDown" at bounding box center [1013, 64] width 17 height 17
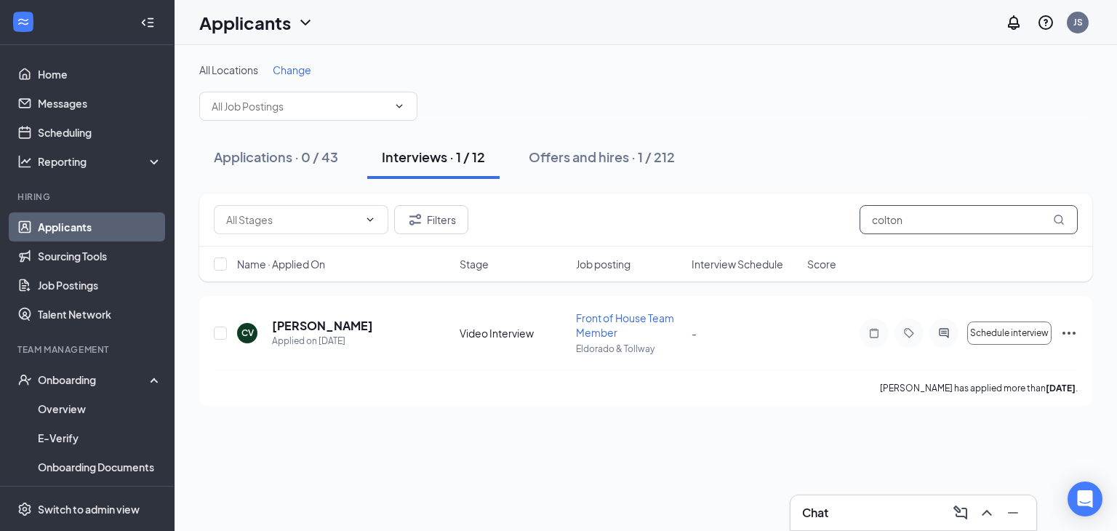
click at [960, 213] on input "colton" at bounding box center [969, 219] width 218 height 29
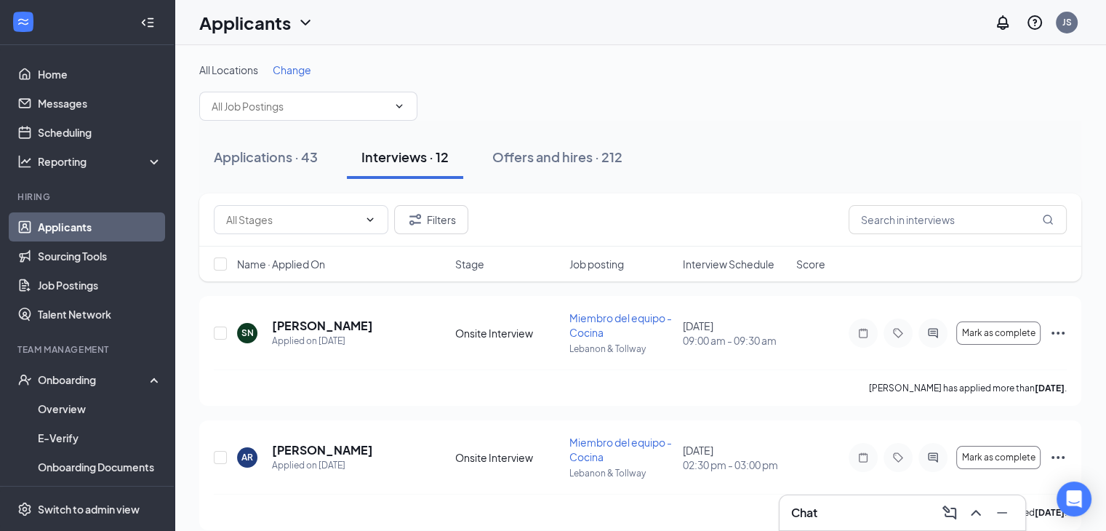
click at [748, 255] on div "Name · Applied On Stage Job posting Interview Schedule Score" at bounding box center [640, 264] width 882 height 35
click at [748, 266] on span "Interview Schedule" at bounding box center [729, 264] width 92 height 15
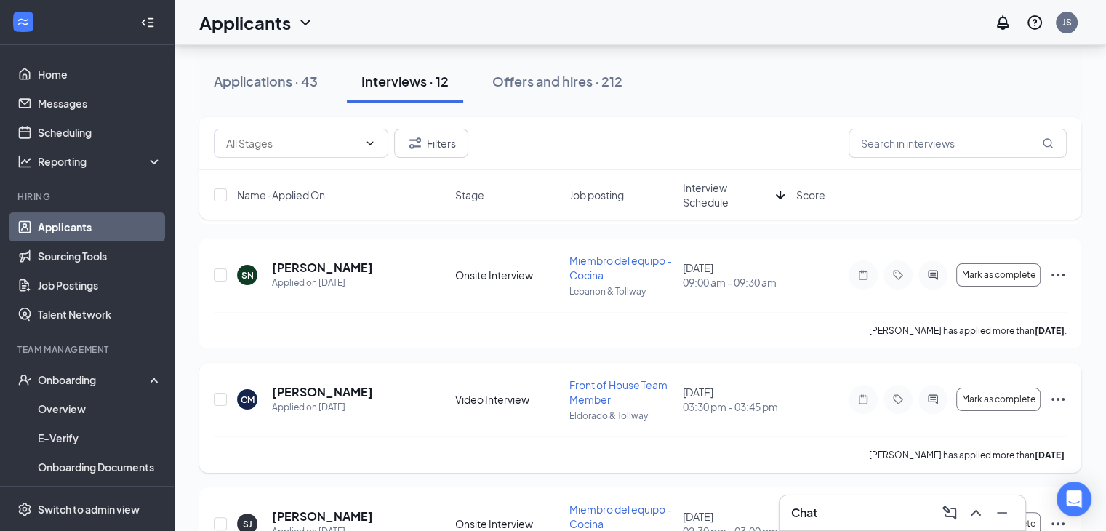
scroll to position [218, 0]
